Goal: Transaction & Acquisition: Purchase product/service

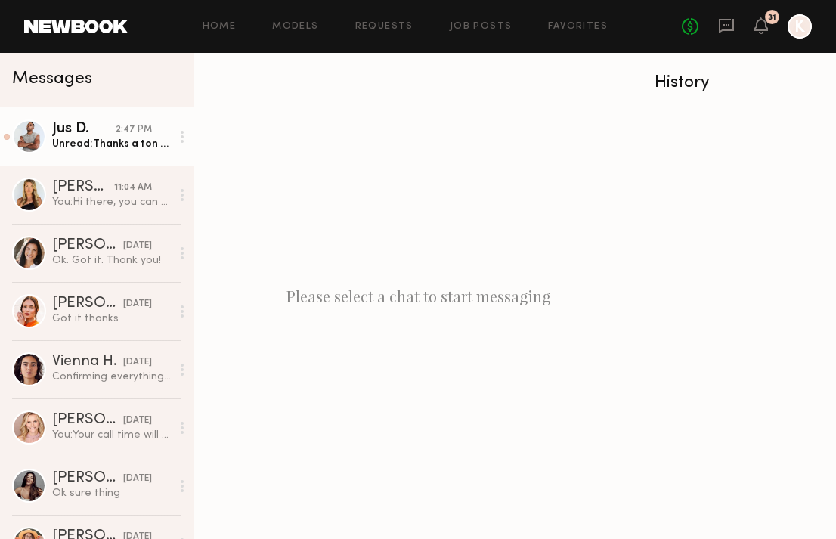
click at [90, 134] on div "Jus D." at bounding box center [84, 129] width 64 height 15
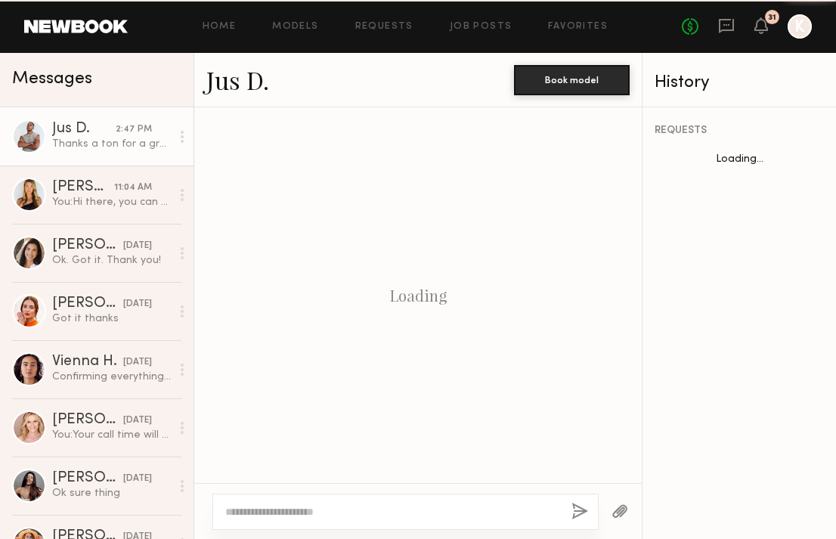
click at [76, 134] on div "Jus D." at bounding box center [84, 129] width 64 height 15
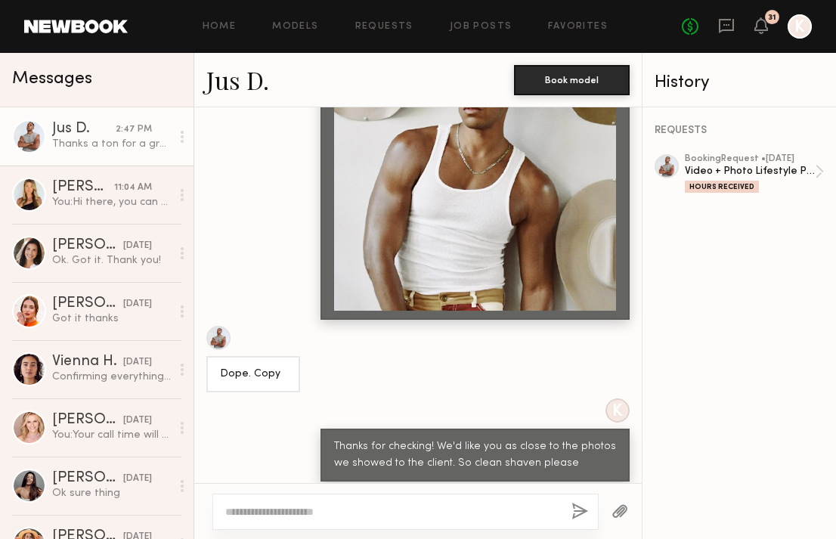
scroll to position [1104, 0]
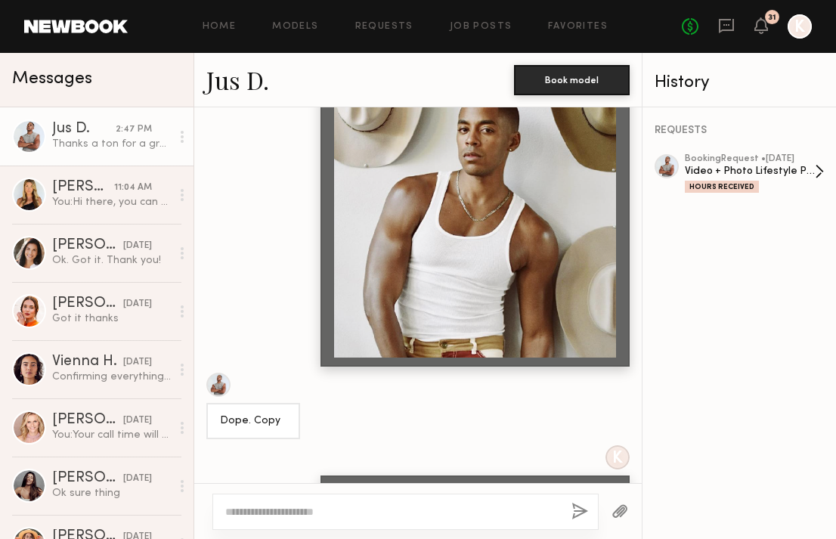
click at [734, 172] on div "Video + Photo Lifestyle Production" at bounding box center [750, 171] width 130 height 14
click at [701, 154] on div "booking Request • 08/18/2025" at bounding box center [750, 159] width 130 height 10
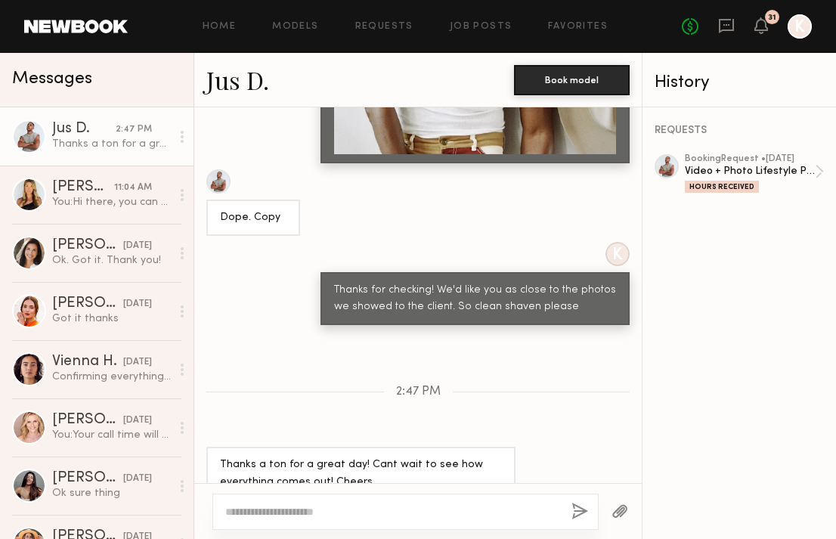
scroll to position [1335, 0]
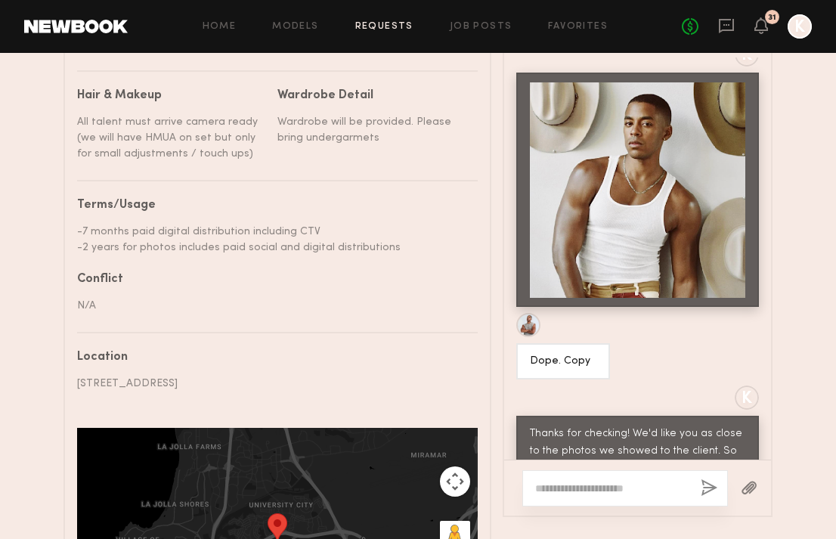
scroll to position [913, 0]
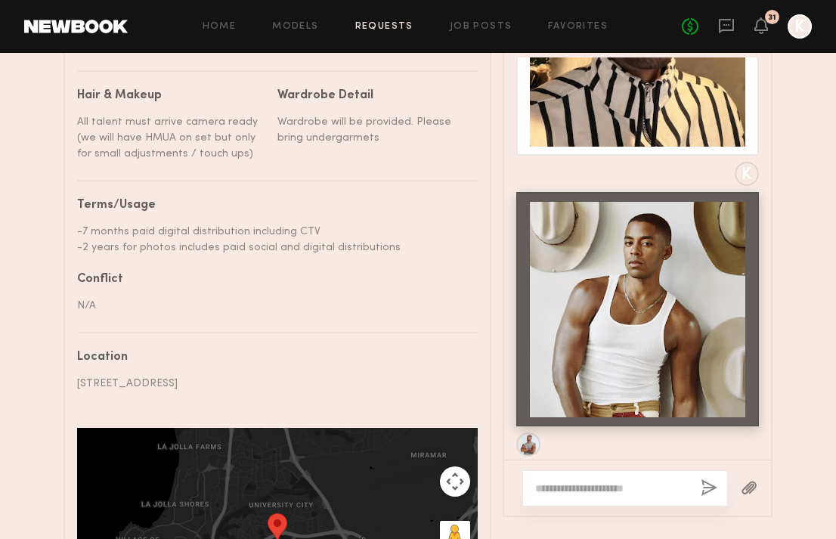
click at [83, 226] on div "-7 months paid digital distribution including CTV -2 years for photos includes …" at bounding box center [271, 240] width 389 height 32
drag, startPoint x: 402, startPoint y: 243, endPoint x: 88, endPoint y: 216, distance: 315.8
click at [88, 216] on nb-paragraph "-7 months paid digital distribution including CTV -2 years for photos includes …" at bounding box center [271, 234] width 389 height 44
copy div "-7 months paid digital distribution including CTV -2 years for photos includes …"
click at [175, 256] on div "**********" at bounding box center [277, 221] width 401 height 868
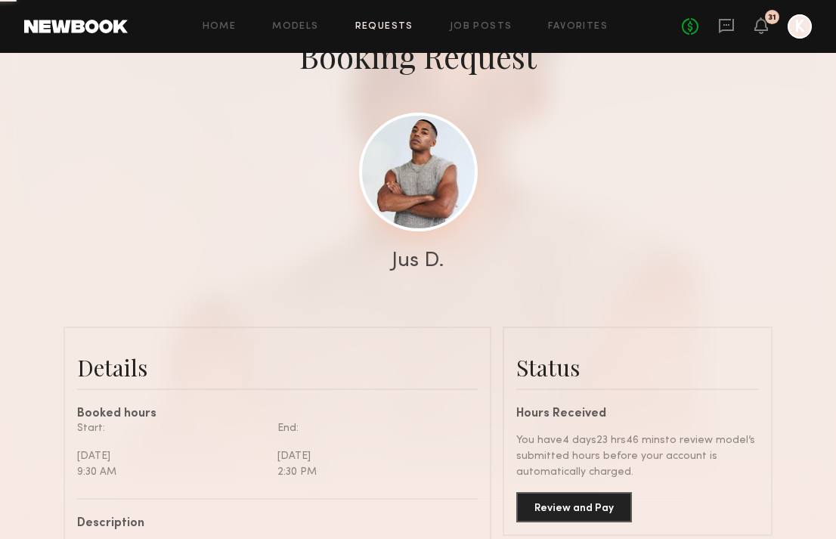
scroll to position [241, 0]
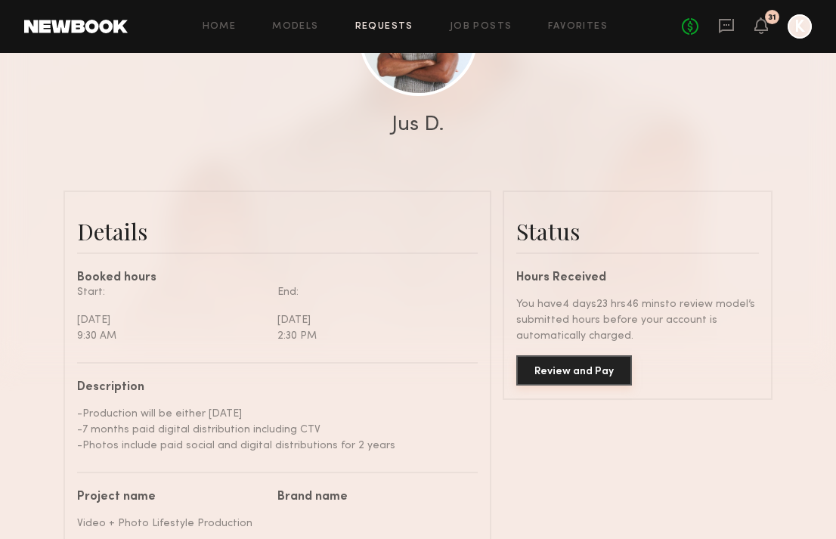
click at [559, 368] on button "Review and Pay" at bounding box center [575, 370] width 116 height 30
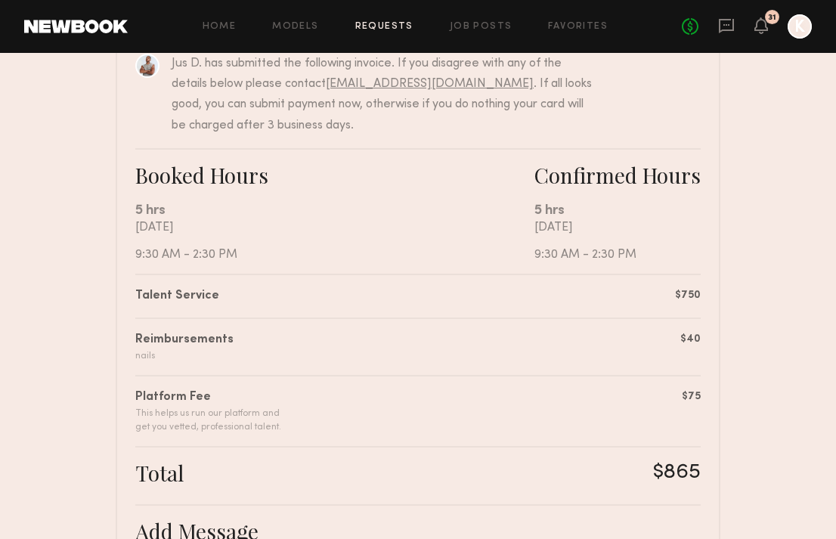
scroll to position [205, 0]
